Goal: Find contact information

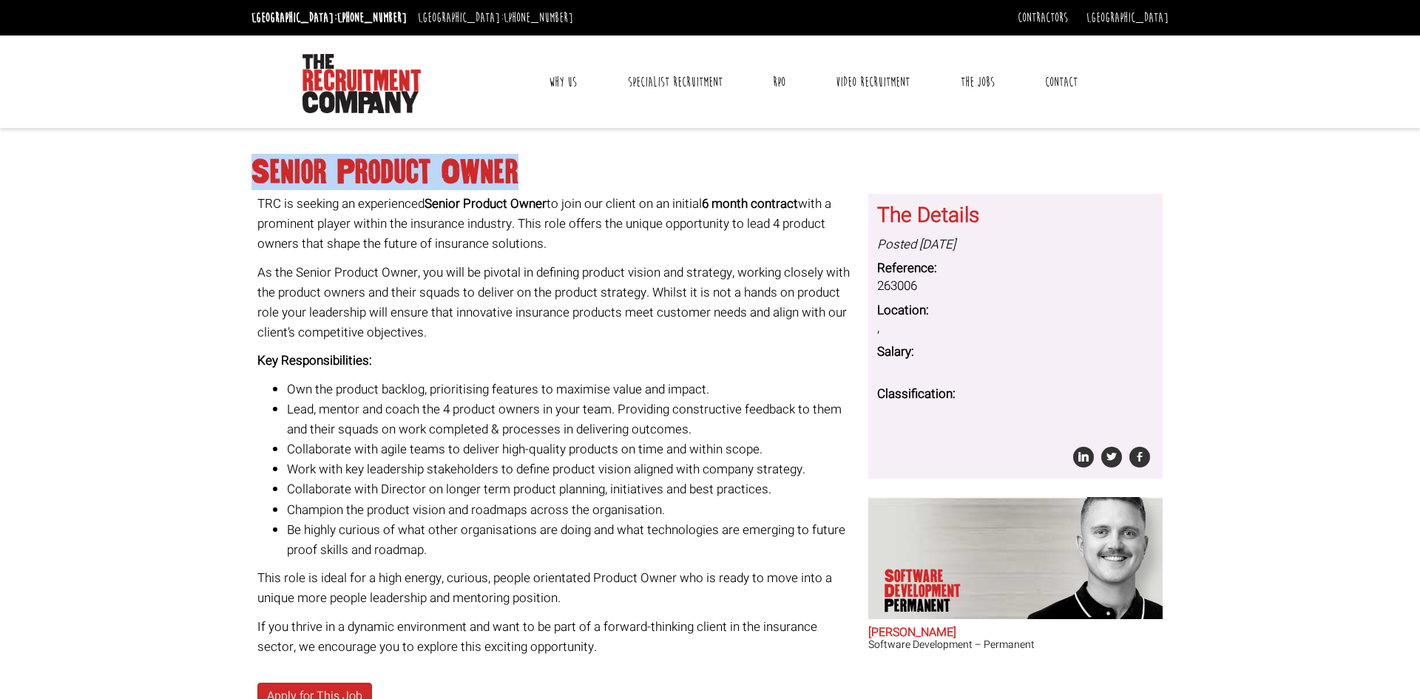
drag, startPoint x: 254, startPoint y: 166, endPoint x: 515, endPoint y: 170, distance: 261.1
click at [515, 170] on h1 "Senior Product Owner" at bounding box center [709, 172] width 917 height 27
copy h1 "Senior Product Owner"
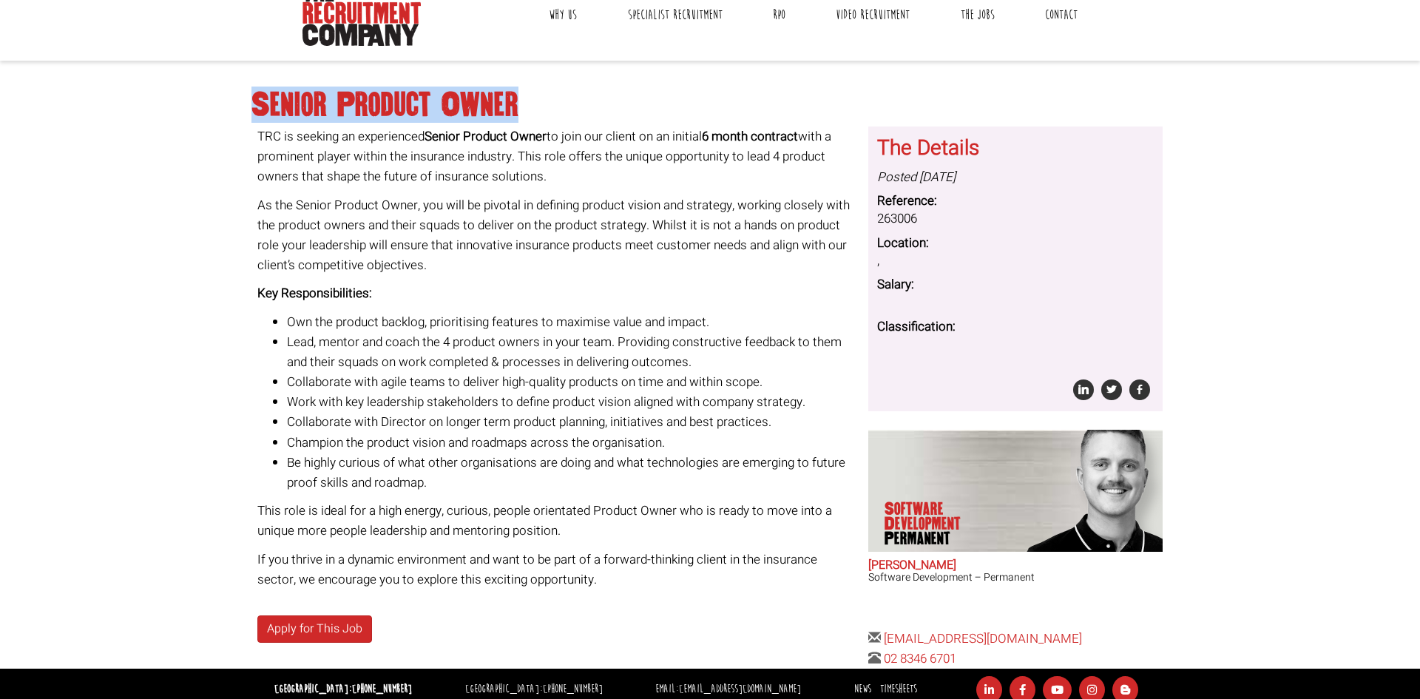
scroll to position [146, 0]
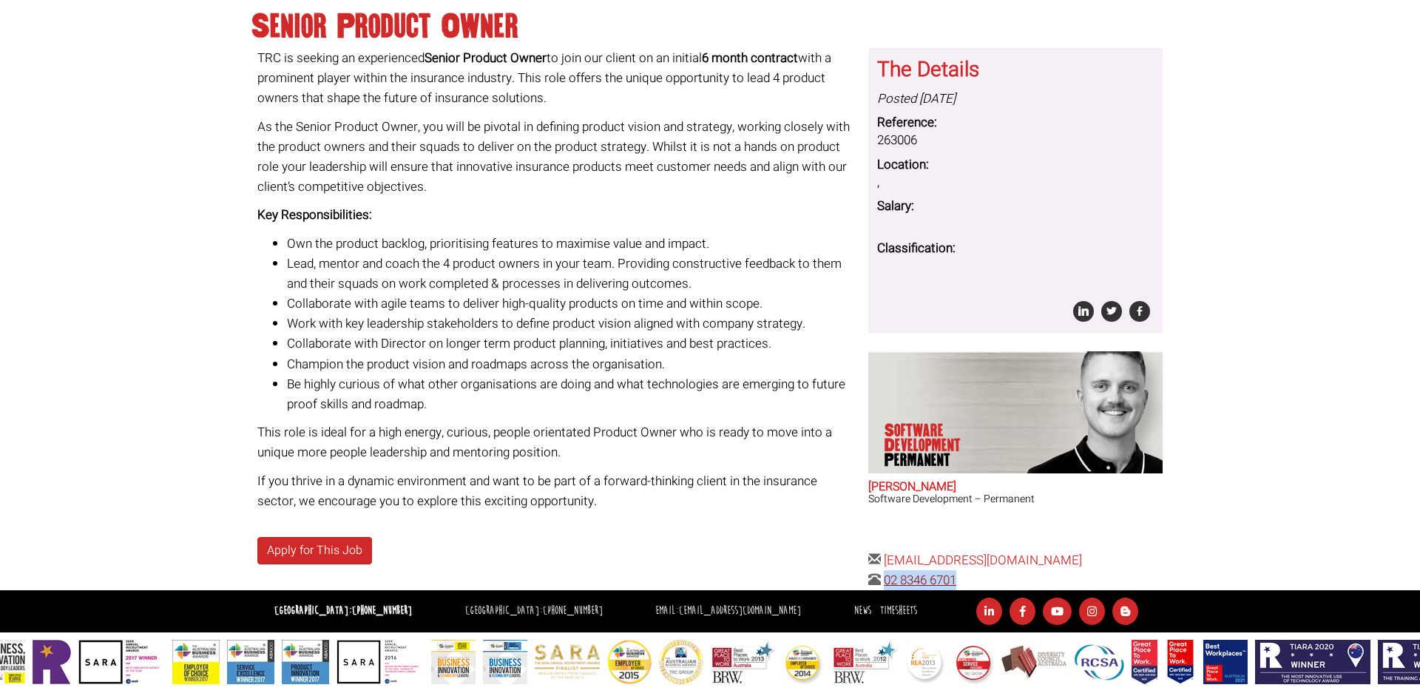
drag, startPoint x: 952, startPoint y: 584, endPoint x: 887, endPoint y: 586, distance: 65.1
click at [887, 586] on div "The Details Posted [DATE] Reference: 263006 Location: , Salary: Classification:…" at bounding box center [1015, 319] width 305 height 542
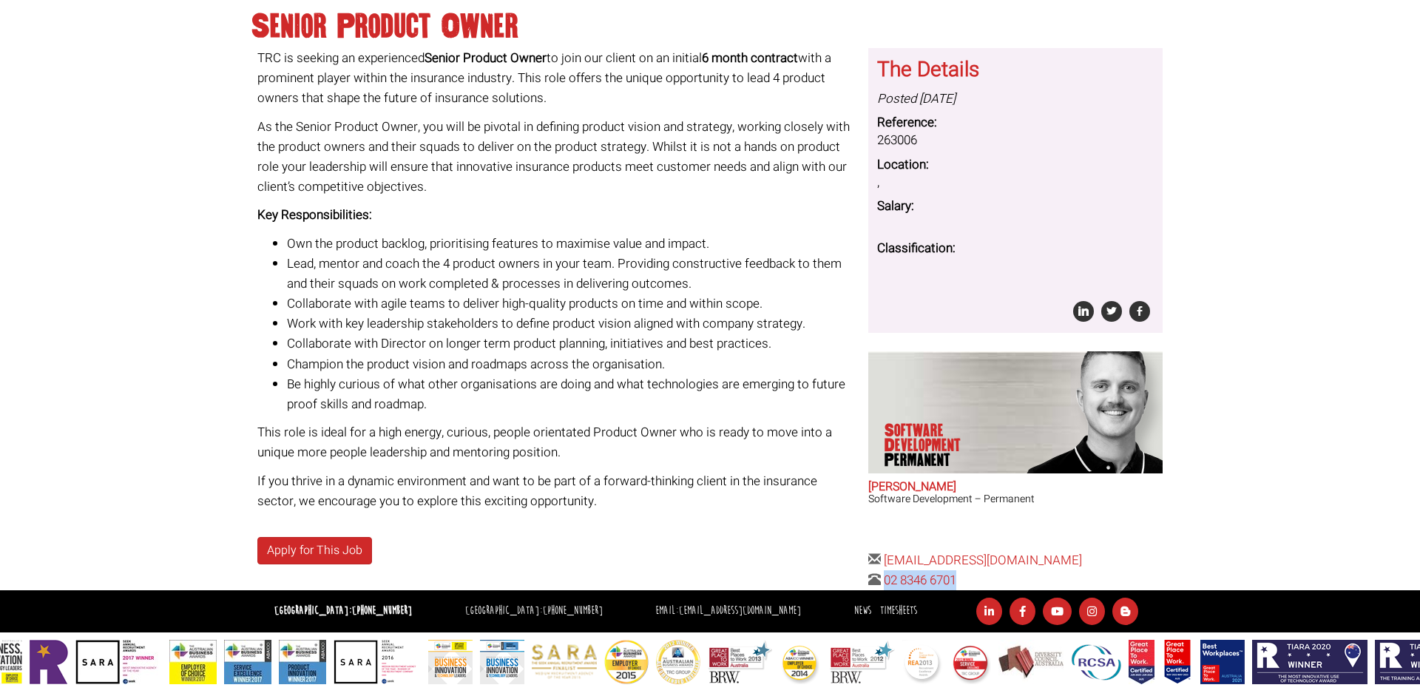
copy link "02 8346 6701"
